Goal: Task Accomplishment & Management: Complete application form

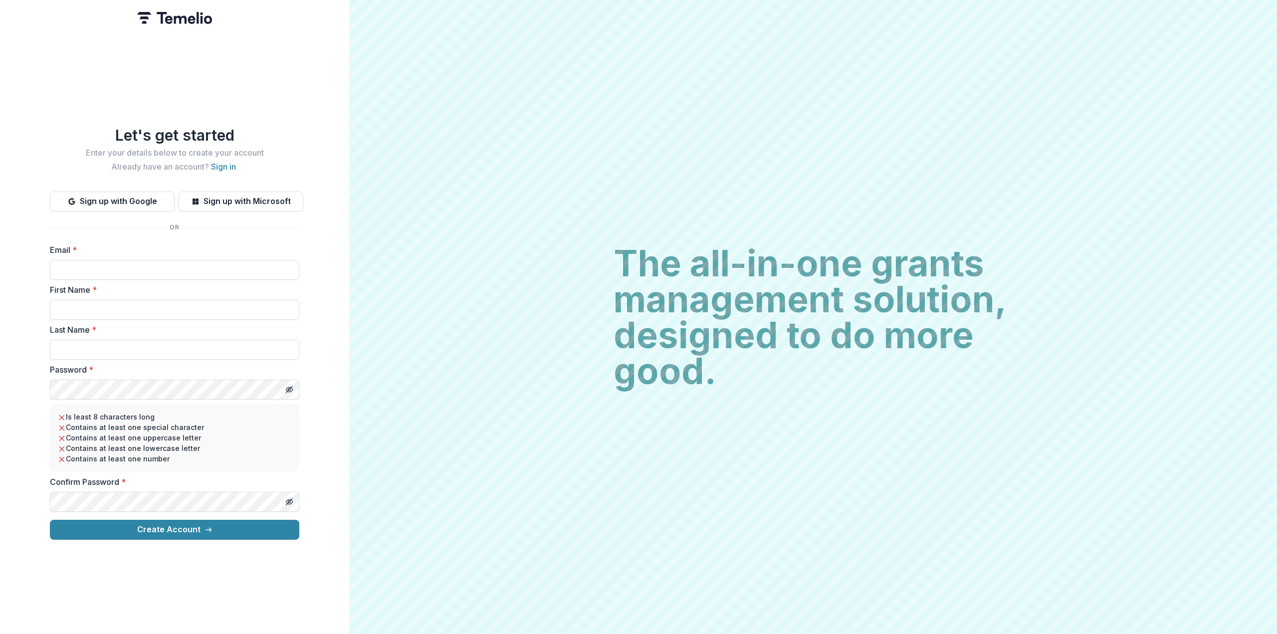
click at [173, 16] on img at bounding box center [174, 18] width 75 height 12
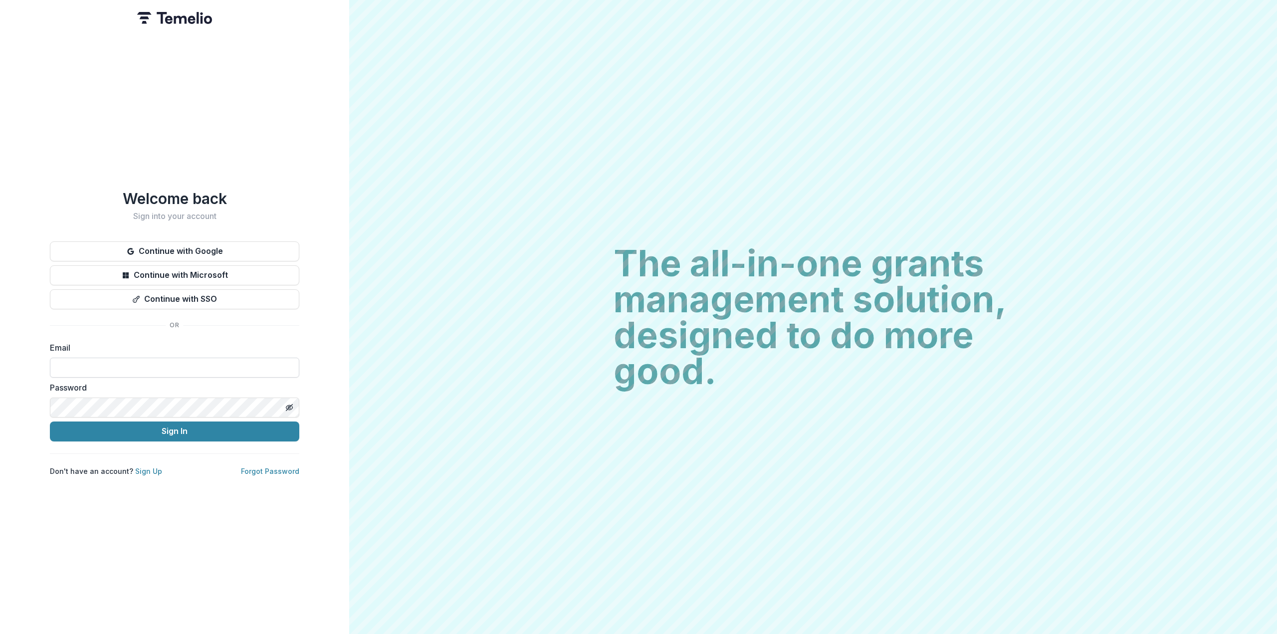
click at [199, 367] on input at bounding box center [174, 368] width 249 height 20
type input "**********"
click at [197, 248] on button "Continue with Google" at bounding box center [174, 251] width 249 height 20
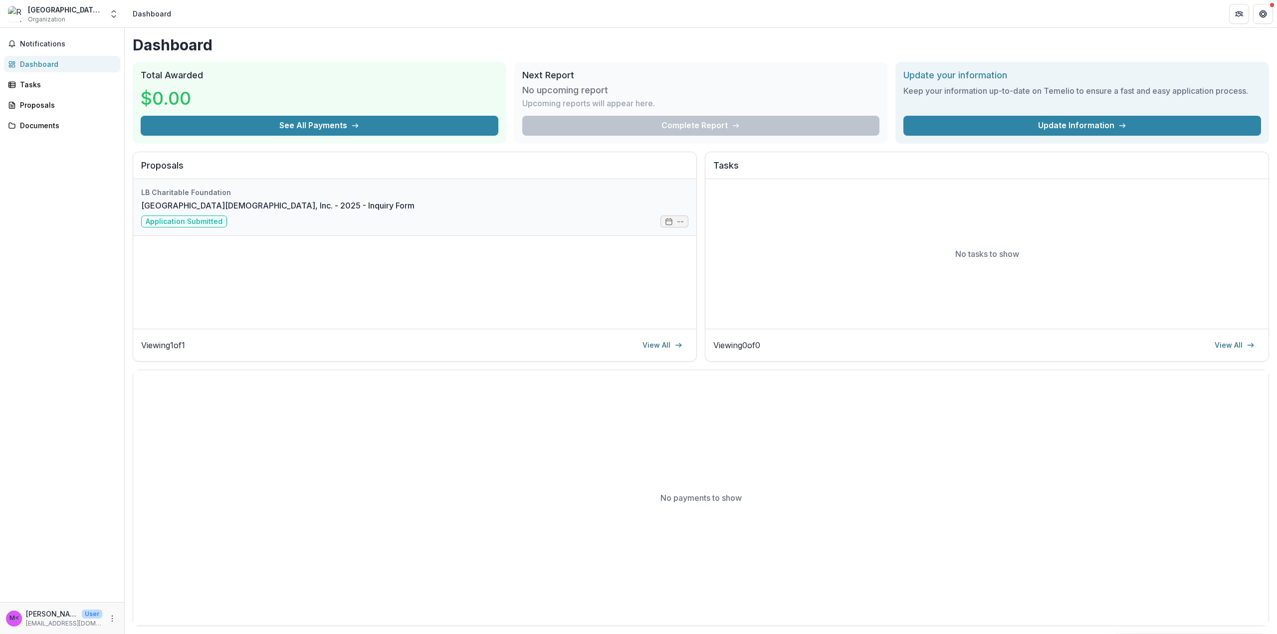
click at [290, 211] on link "[GEOGRAPHIC_DATA][DEMOGRAPHIC_DATA], Inc. - 2025 - Inquiry Form" at bounding box center [277, 206] width 273 height 12
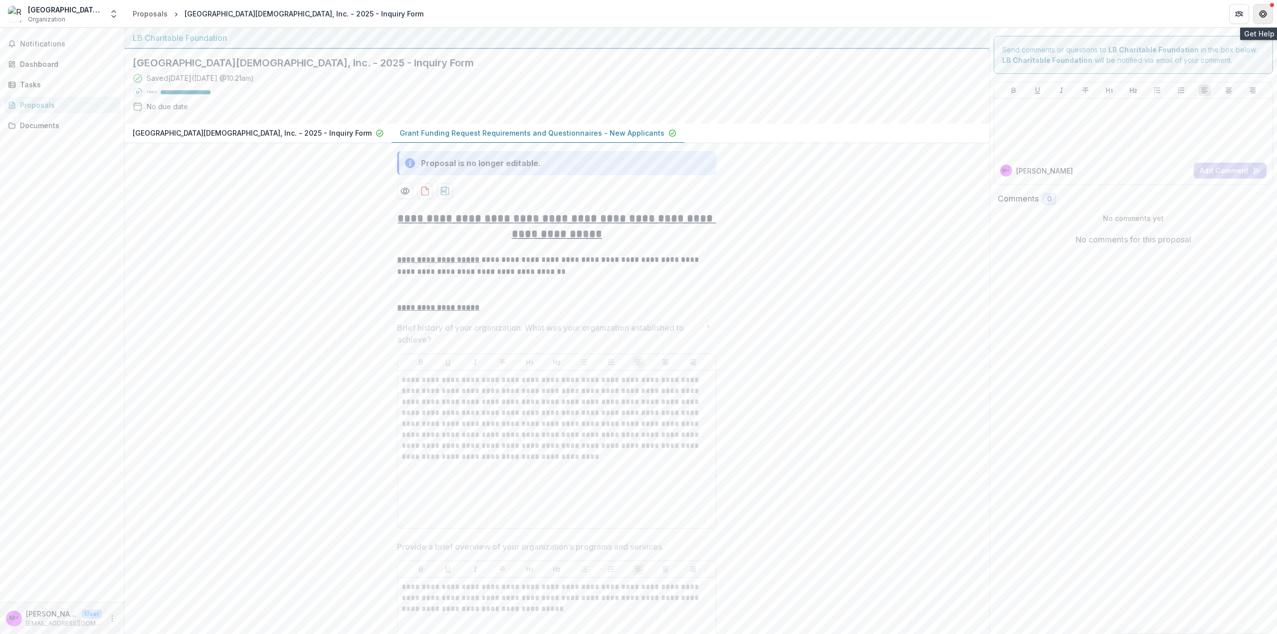
click at [1261, 15] on icon "Get Help" at bounding box center [1263, 14] width 8 height 8
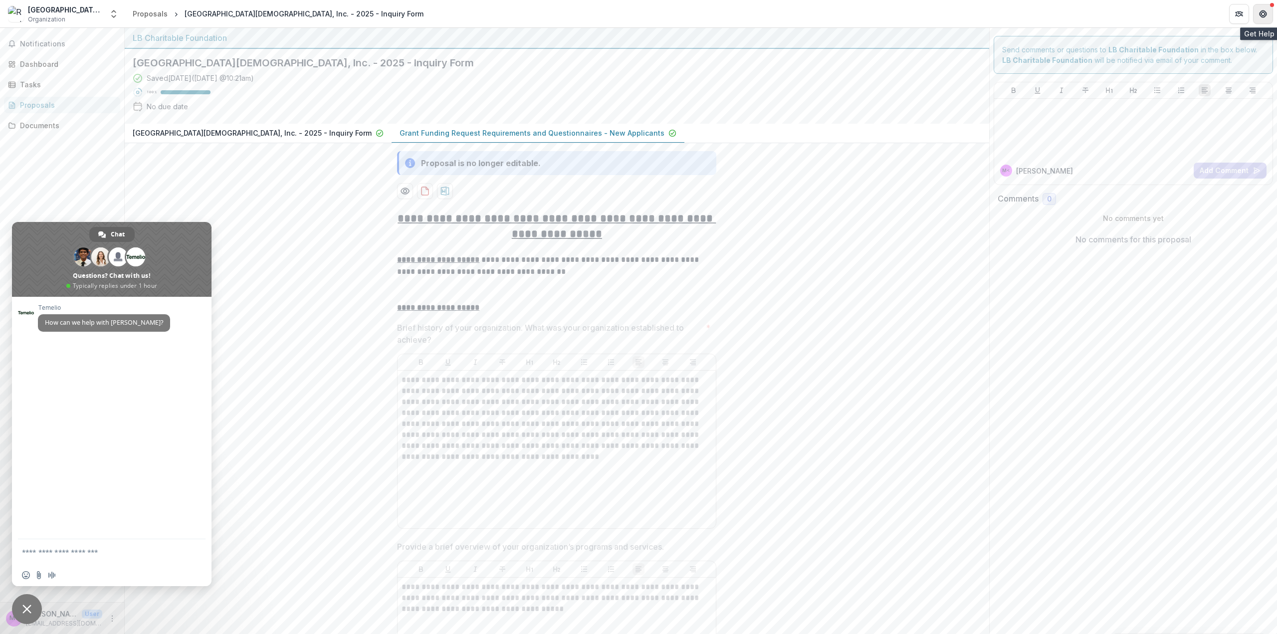
click at [1261, 15] on icon "Get Help" at bounding box center [1263, 14] width 8 height 8
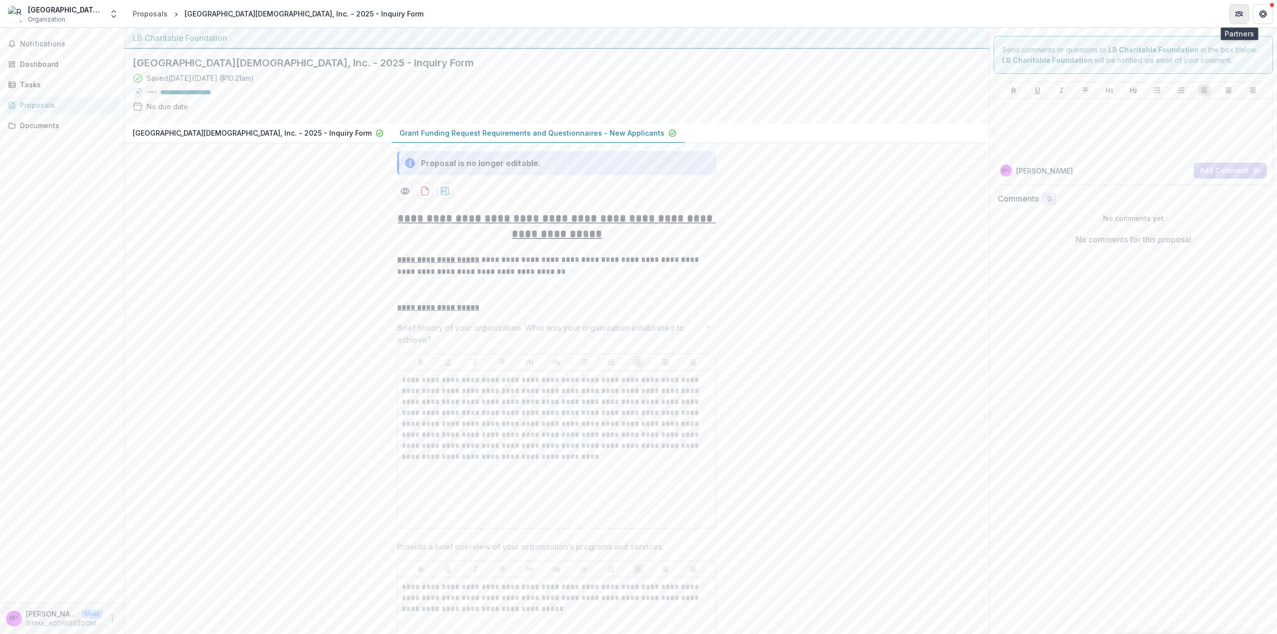
click at [1246, 8] on button "Partners" at bounding box center [1239, 14] width 20 height 20
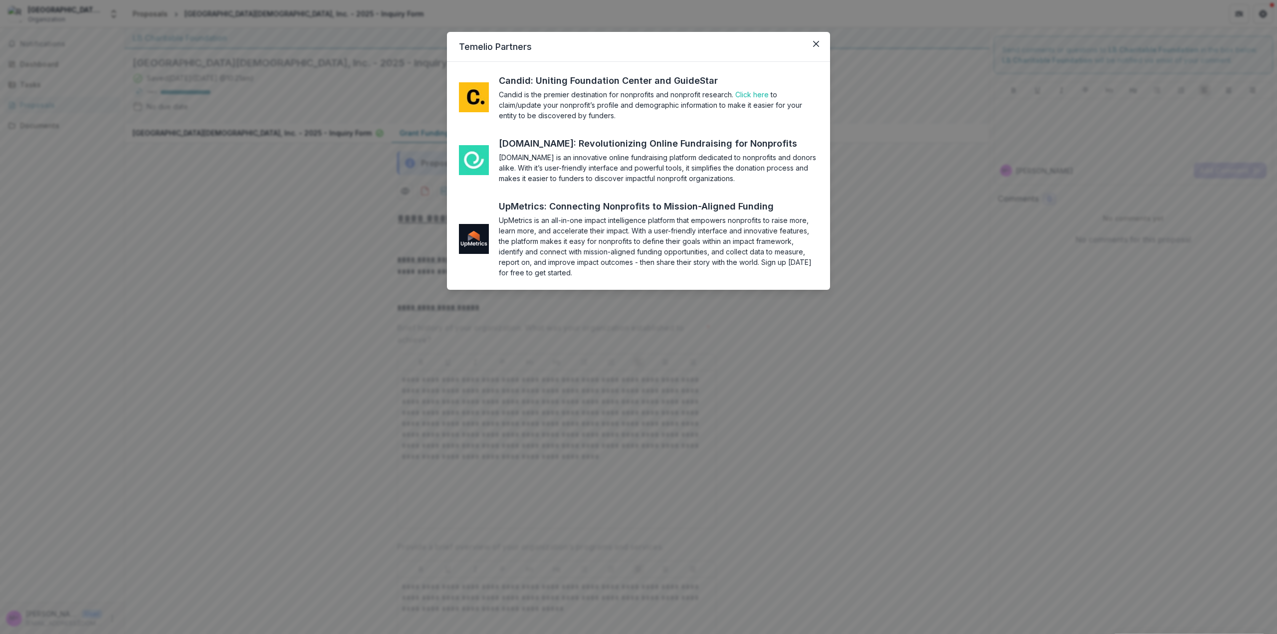
click at [1027, 25] on div "Temelio Partners Candid: Uniting Foundation Center and GuideStar Candid is the …" at bounding box center [638, 317] width 1277 height 634
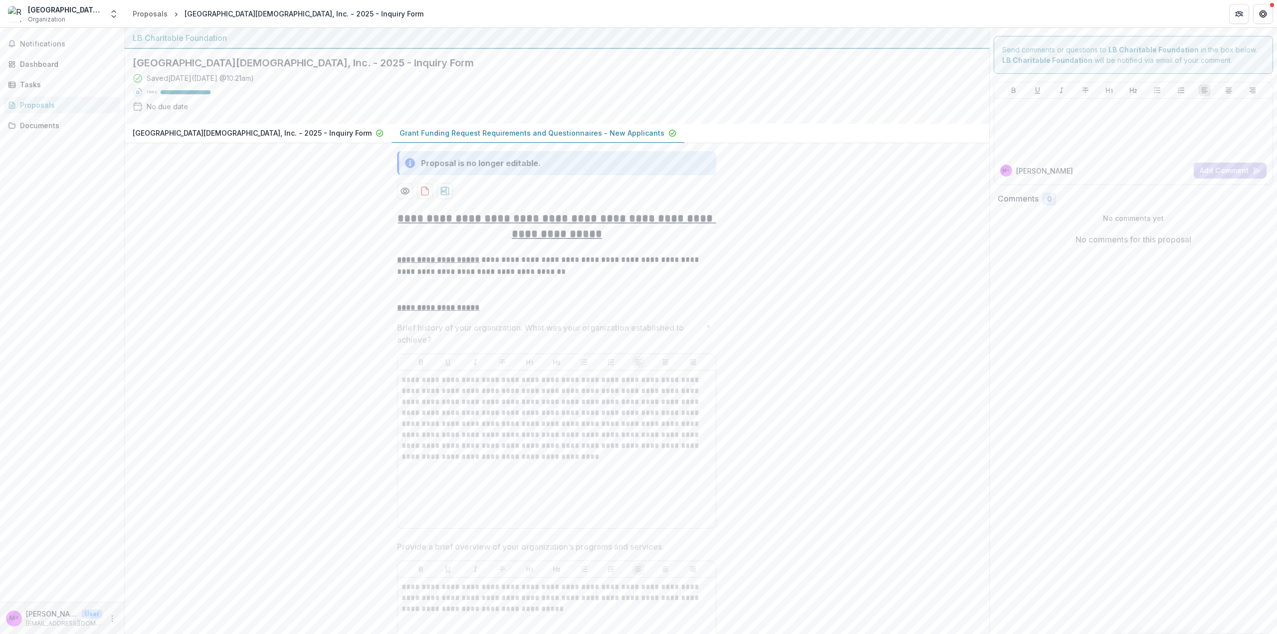
click at [1111, 14] on header "Proposals [GEOGRAPHIC_DATA][DEMOGRAPHIC_DATA], Inc. - 2025 - Inquiry Form" at bounding box center [701, 13] width 1152 height 27
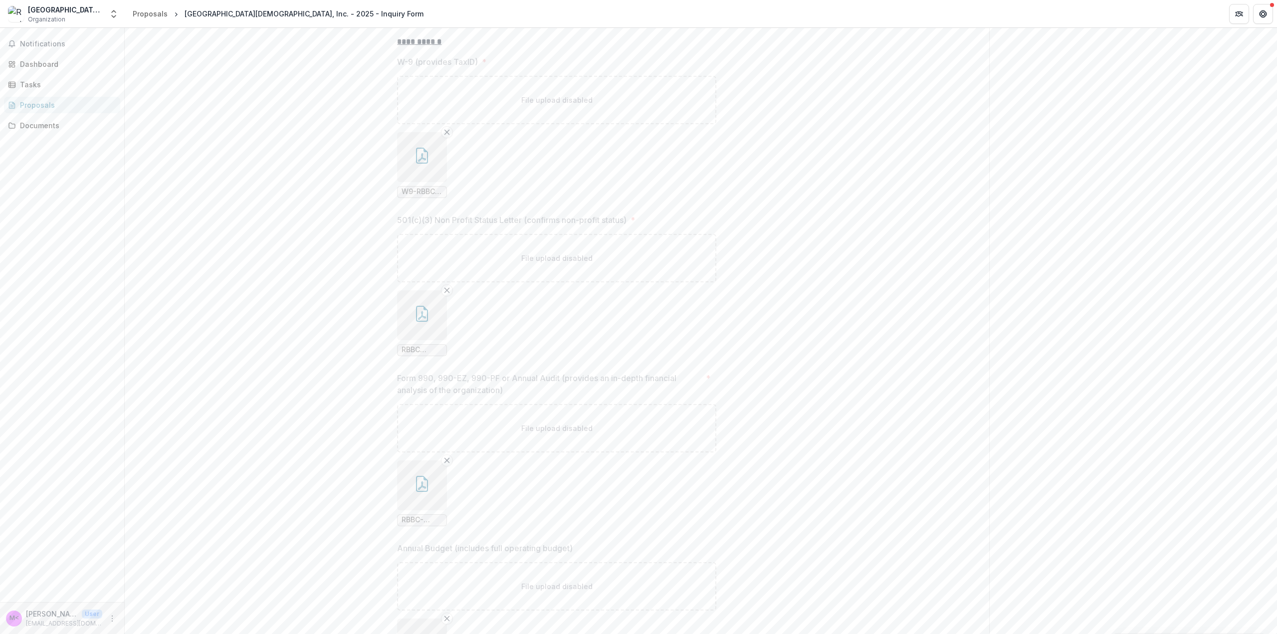
scroll to position [4832, 0]
click at [559, 306] on ul "RBBC Nonprofit.pdf" at bounding box center [556, 333] width 319 height 66
click at [414, 322] on button "button" at bounding box center [422, 325] width 50 height 50
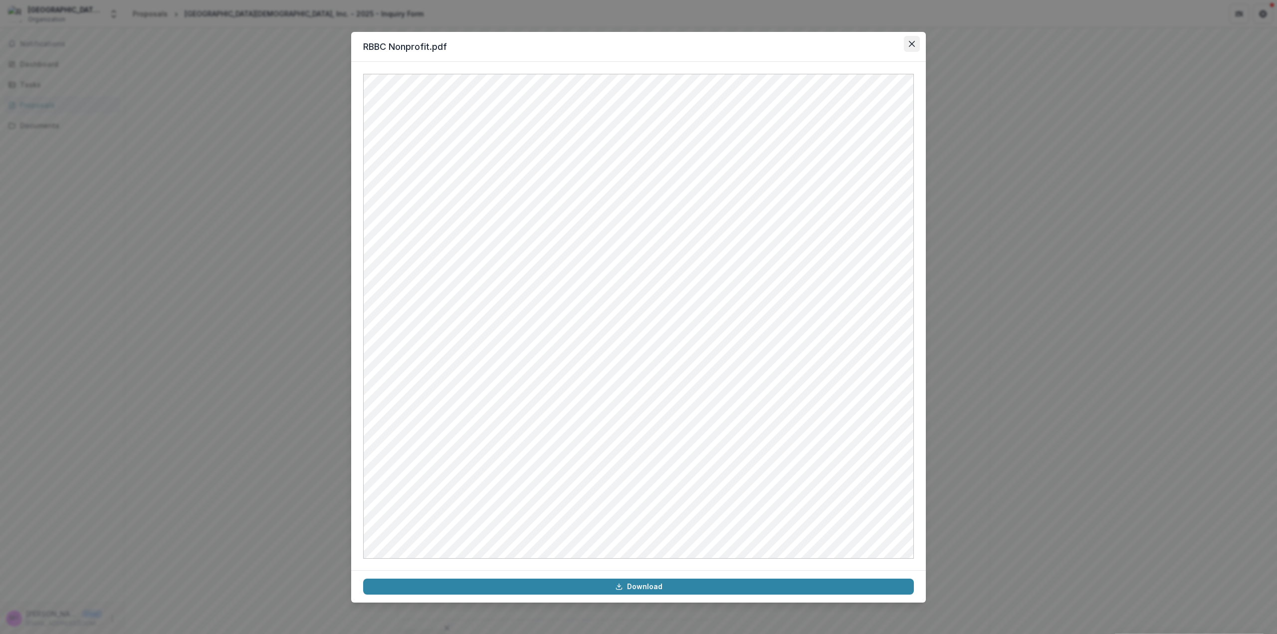
click at [909, 48] on button "Close" at bounding box center [912, 44] width 16 height 16
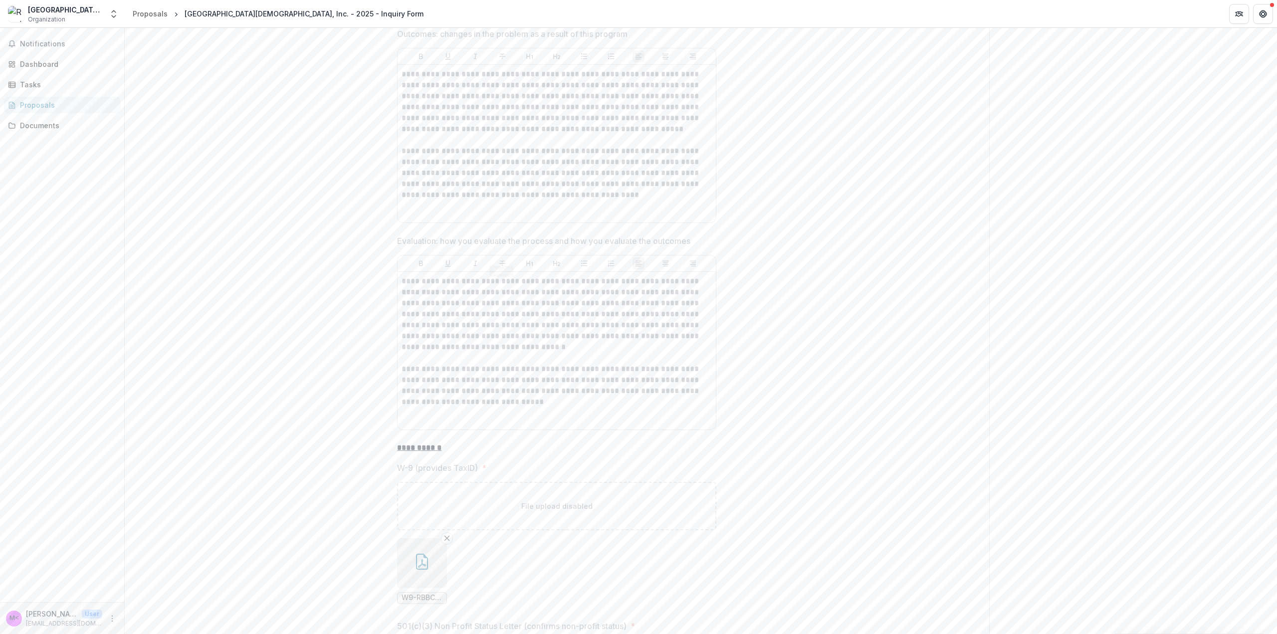
scroll to position [4432, 0]
click at [31, 48] on button "Notifications" at bounding box center [62, 44] width 116 height 16
click at [37, 66] on div "Dashboard" at bounding box center [66, 64] width 92 height 10
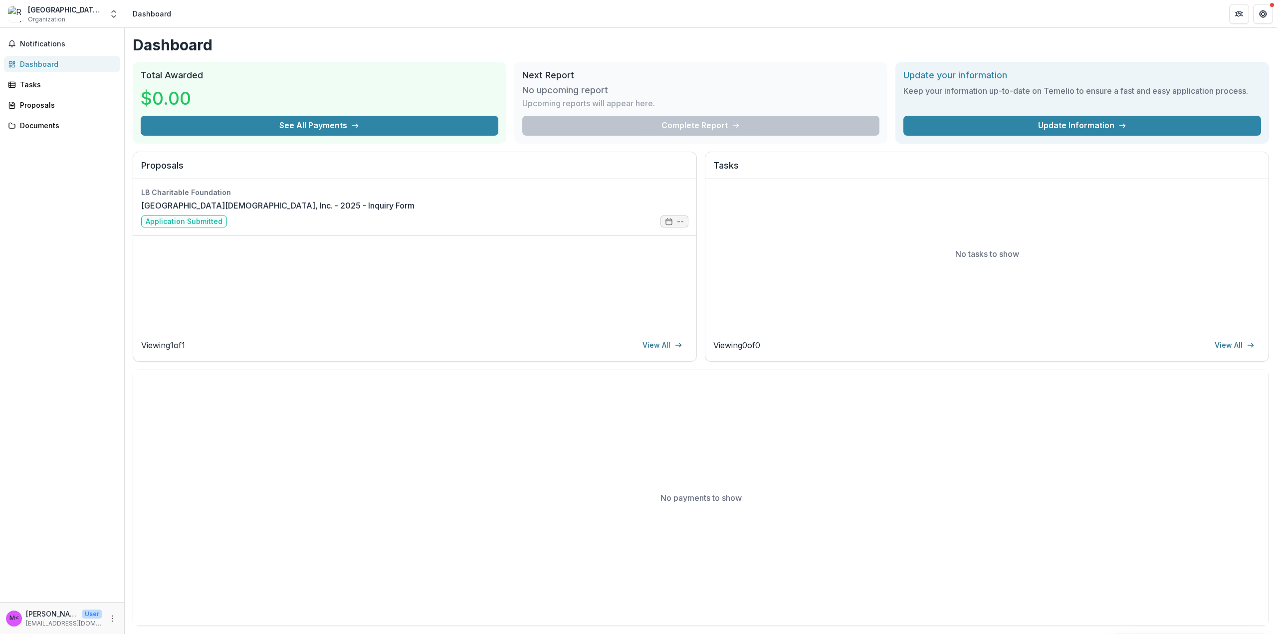
drag, startPoint x: 354, startPoint y: 44, endPoint x: 326, endPoint y: 41, distance: 28.2
click at [326, 41] on h1 "Dashboard" at bounding box center [701, 45] width 1136 height 18
drag, startPoint x: 299, startPoint y: 12, endPoint x: 286, endPoint y: 9, distance: 13.3
click at [286, 9] on header "Dashboard" at bounding box center [701, 13] width 1152 height 27
